Goal: Transaction & Acquisition: Purchase product/service

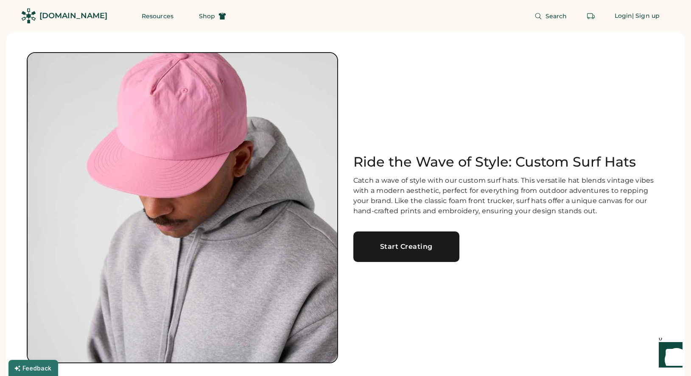
click at [390, 247] on div "Start Creating" at bounding box center [407, 247] width 86 height 7
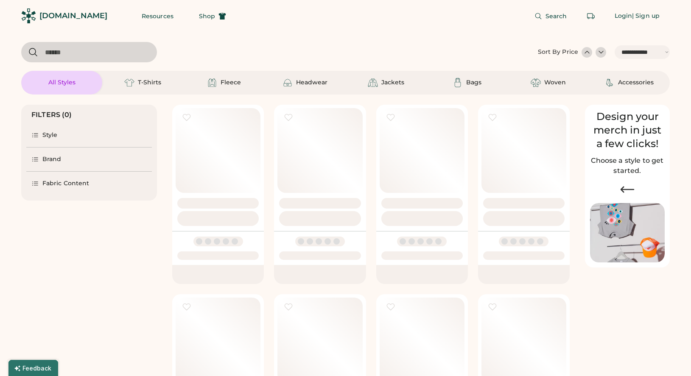
select select "*****"
select select "*"
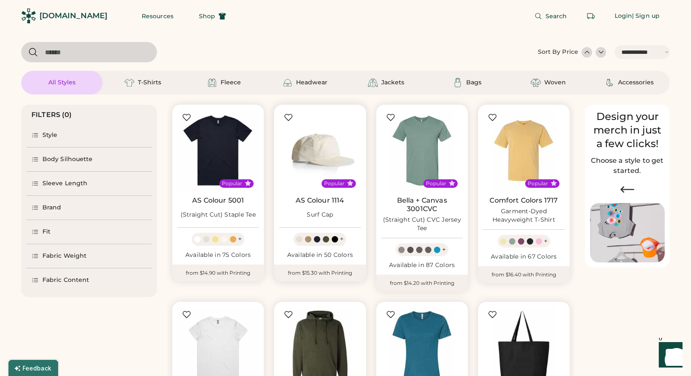
click at [335, 158] on img at bounding box center [319, 150] width 81 height 81
